Goal: Entertainment & Leisure: Consume media (video, audio)

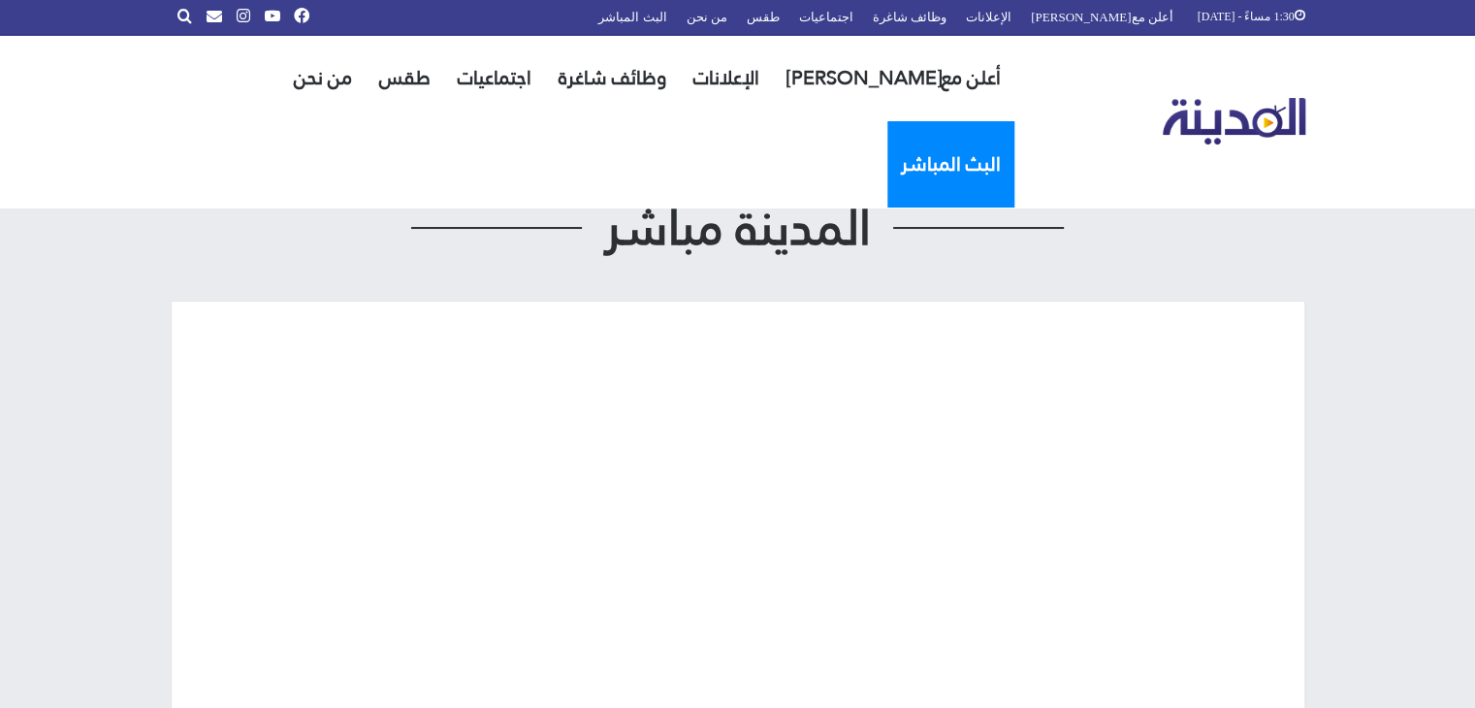
click at [888, 121] on link "البث المباشر" at bounding box center [951, 164] width 127 height 86
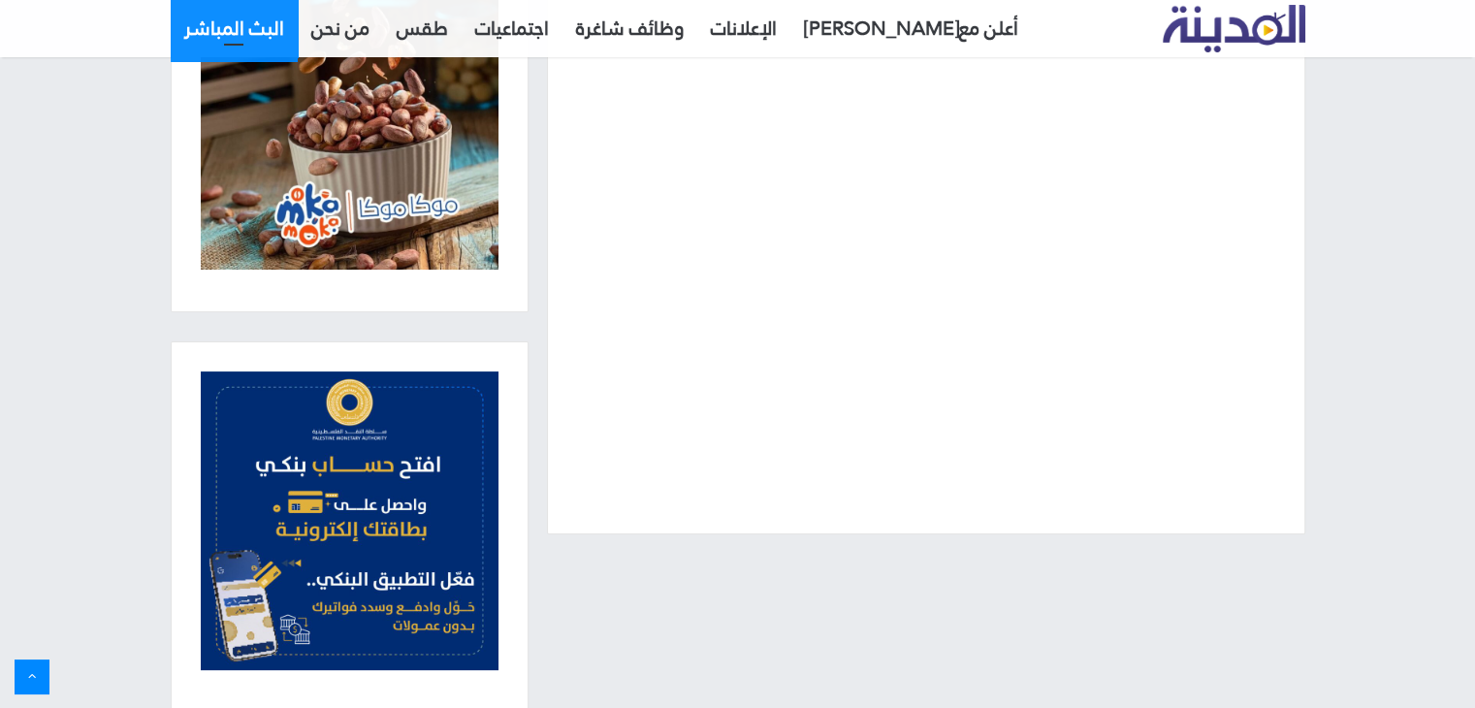
scroll to position [106, 0]
